Goal: Task Accomplishment & Management: Use online tool/utility

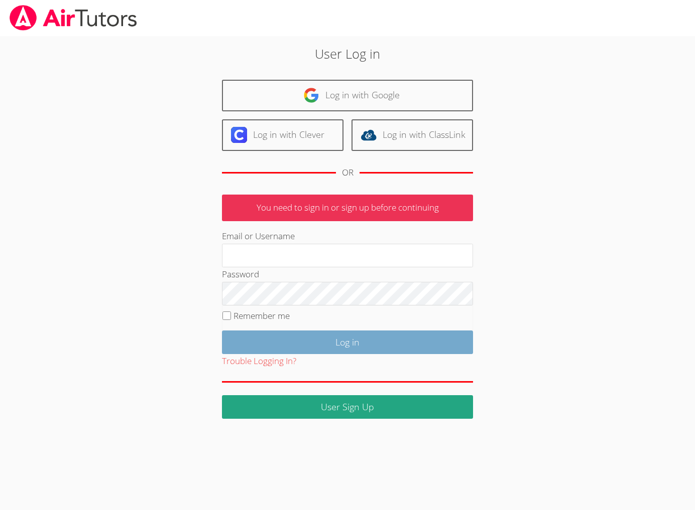
type input "[EMAIL_ADDRESS][DOMAIN_NAME]"
click at [294, 354] on input "Log in" at bounding box center [347, 343] width 251 height 24
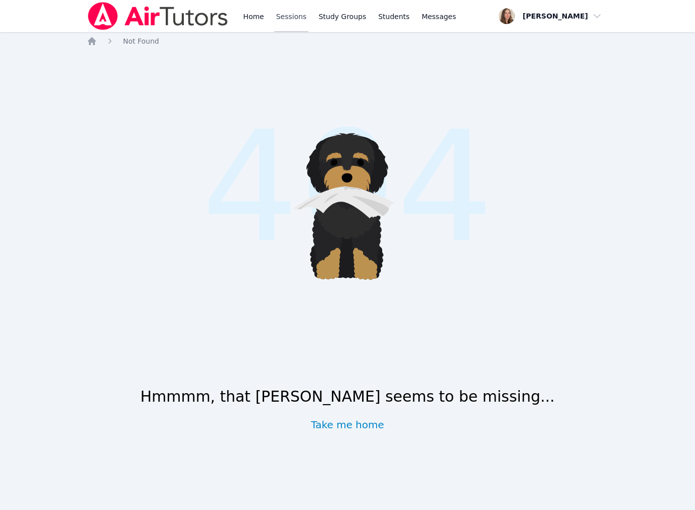
click at [309, 32] on link "Sessions" at bounding box center [291, 16] width 35 height 32
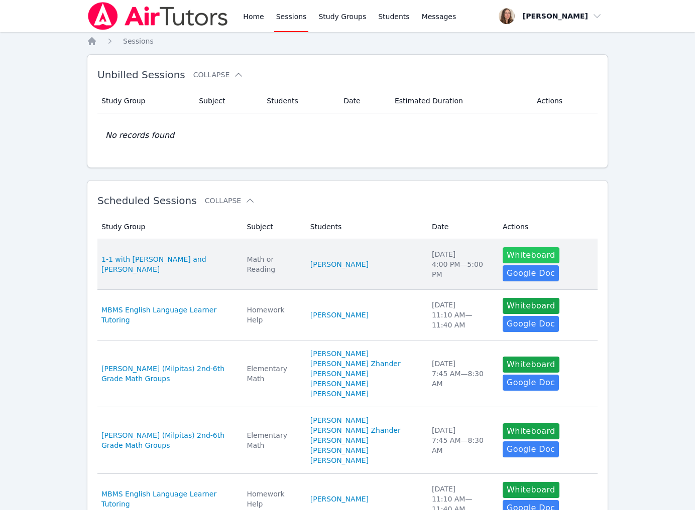
click at [502, 263] on button "Whiteboard" at bounding box center [530, 255] width 57 height 16
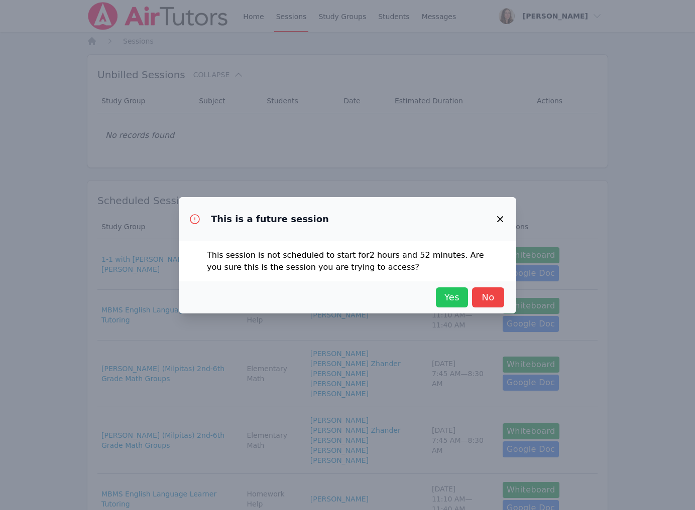
click at [446, 305] on span "Yes" at bounding box center [452, 298] width 22 height 14
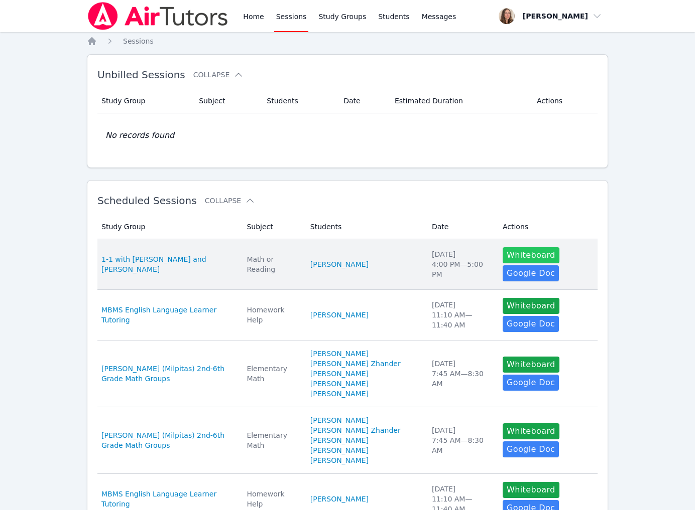
click at [507, 263] on button "Whiteboard" at bounding box center [530, 255] width 57 height 16
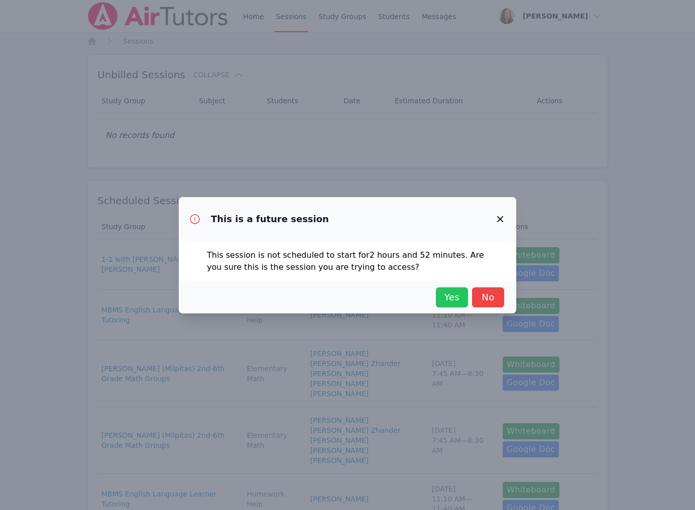
click at [445, 305] on span "Yes" at bounding box center [452, 298] width 22 height 14
